Goal: Find contact information: Find contact information

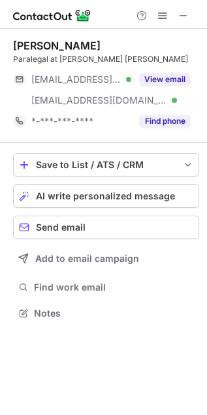
scroll to position [304, 207]
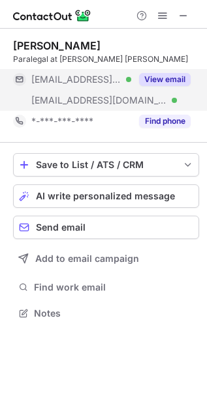
click at [157, 76] on button "View email" at bounding box center [164, 79] width 51 height 13
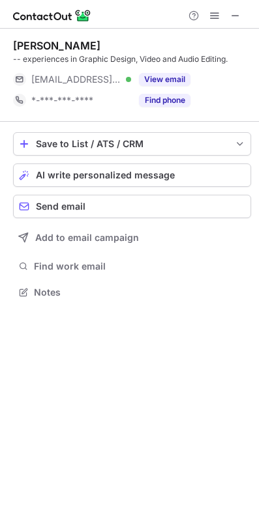
scroll to position [283, 259]
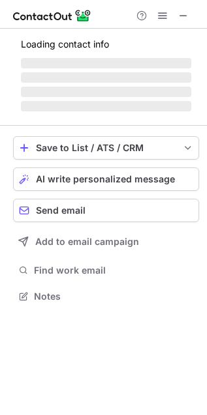
scroll to position [294, 207]
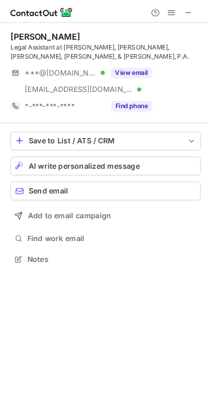
scroll to position [316, 207]
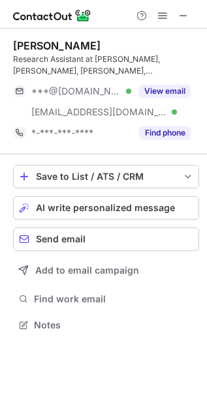
scroll to position [316, 207]
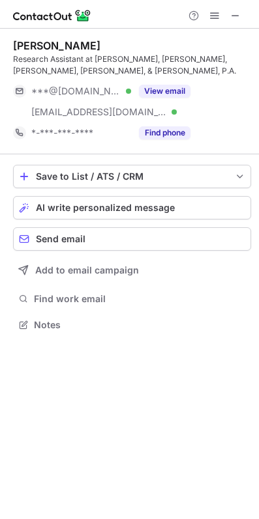
scroll to position [316, 259]
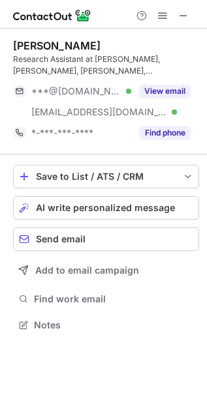
scroll to position [316, 207]
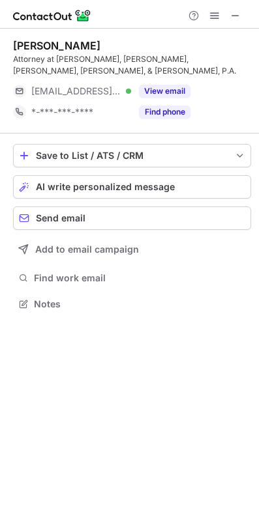
scroll to position [294, 259]
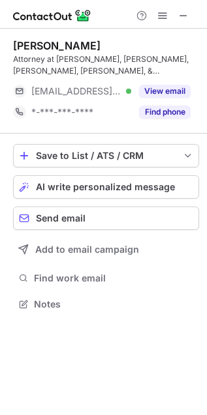
scroll to position [294, 207]
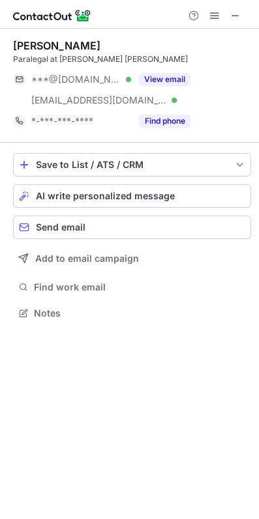
scroll to position [304, 259]
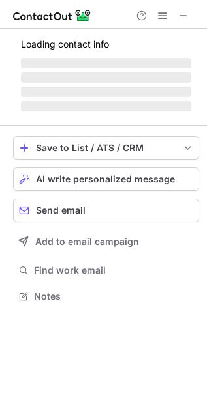
scroll to position [316, 207]
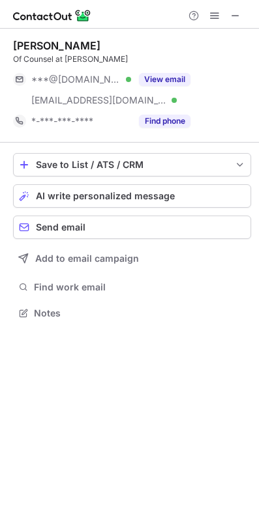
scroll to position [304, 259]
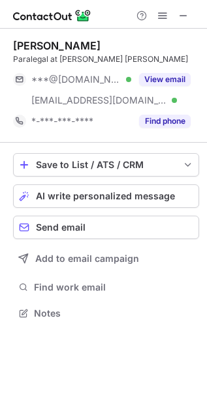
scroll to position [304, 207]
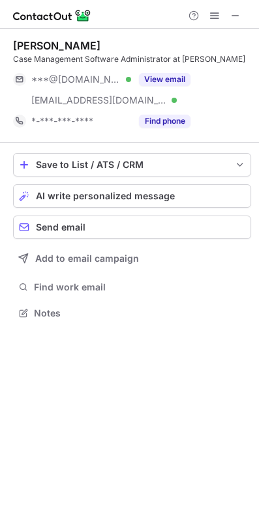
scroll to position [304, 259]
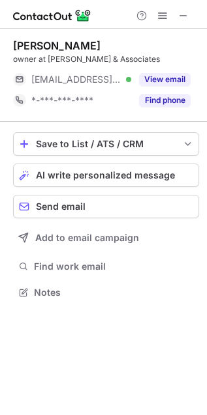
scroll to position [283, 207]
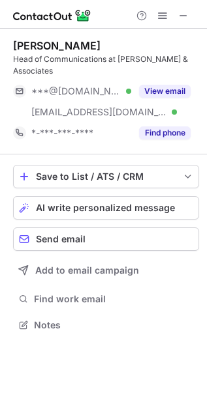
scroll to position [316, 207]
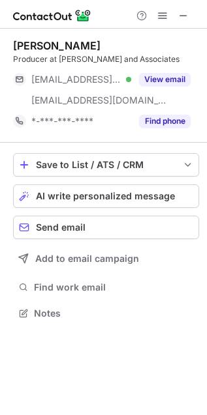
scroll to position [304, 207]
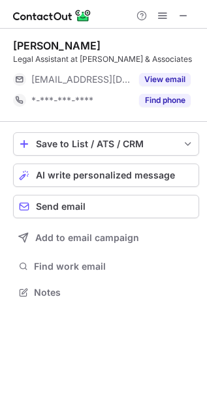
scroll to position [283, 207]
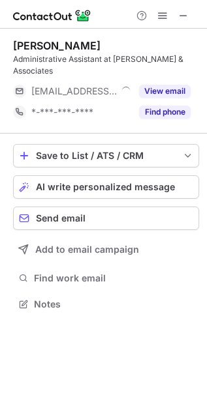
scroll to position [283, 207]
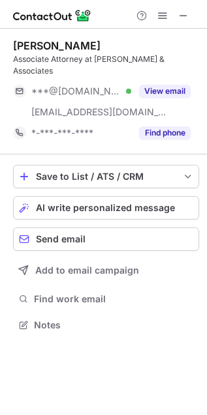
scroll to position [304, 207]
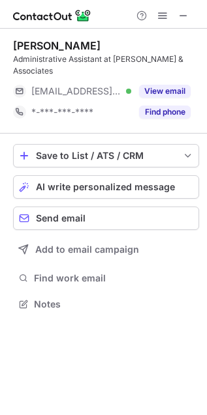
scroll to position [283, 207]
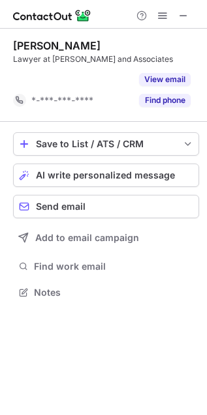
scroll to position [5, 7]
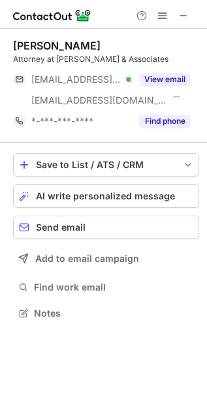
scroll to position [304, 207]
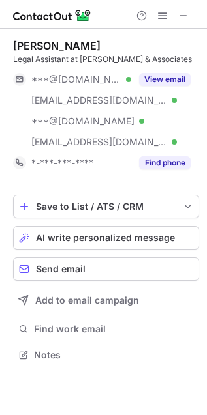
scroll to position [346, 207]
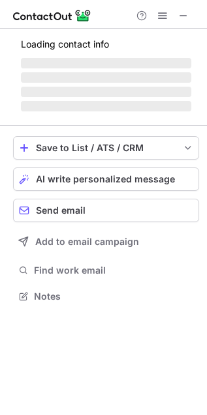
scroll to position [283, 207]
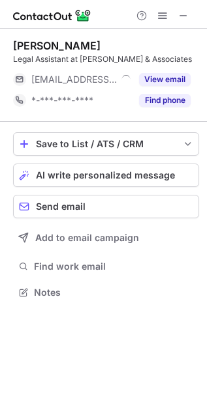
scroll to position [283, 207]
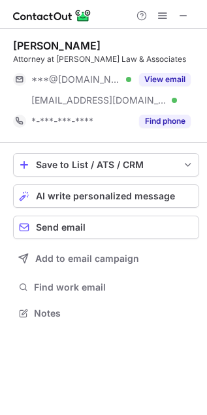
scroll to position [304, 207]
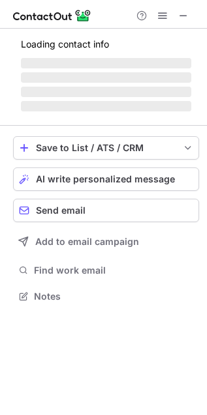
scroll to position [283, 207]
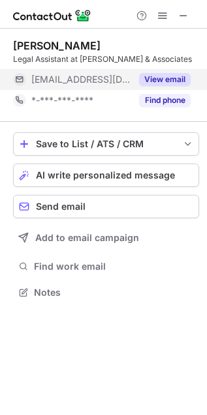
click at [157, 73] on button "View email" at bounding box center [164, 79] width 51 height 13
click at [131, 79] on div "***@dmlawfirm.com" at bounding box center [81, 80] width 100 height 12
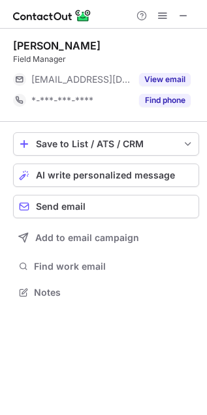
scroll to position [283, 207]
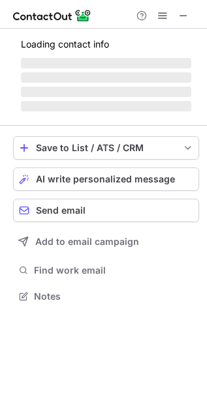
scroll to position [283, 207]
